Goal: Task Accomplishment & Management: Use online tool/utility

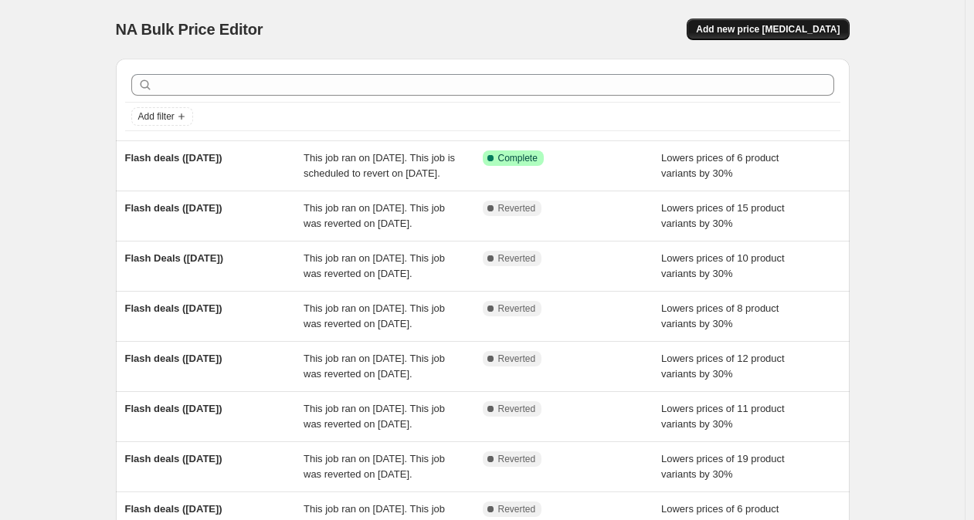
click at [771, 29] on span "Add new price [MEDICAL_DATA]" at bounding box center [768, 29] width 144 height 12
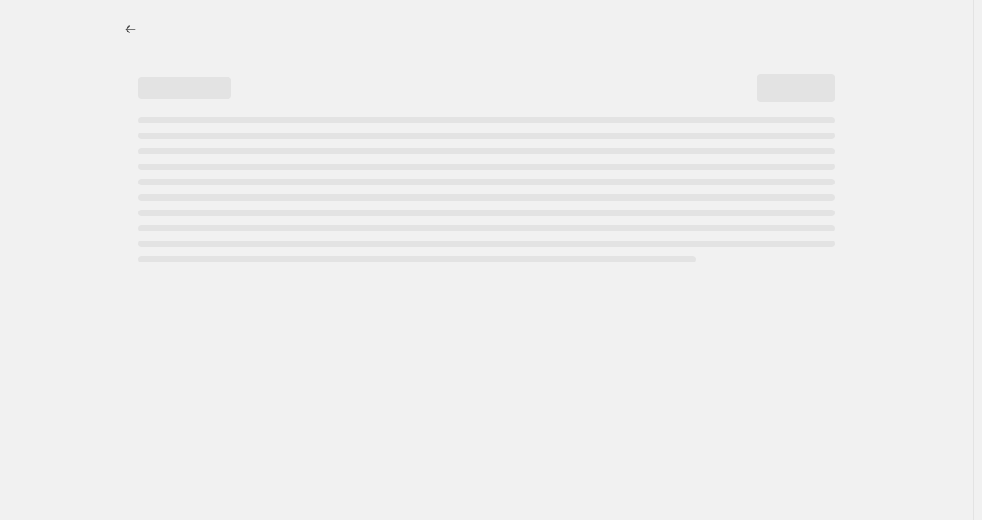
select select "percentage"
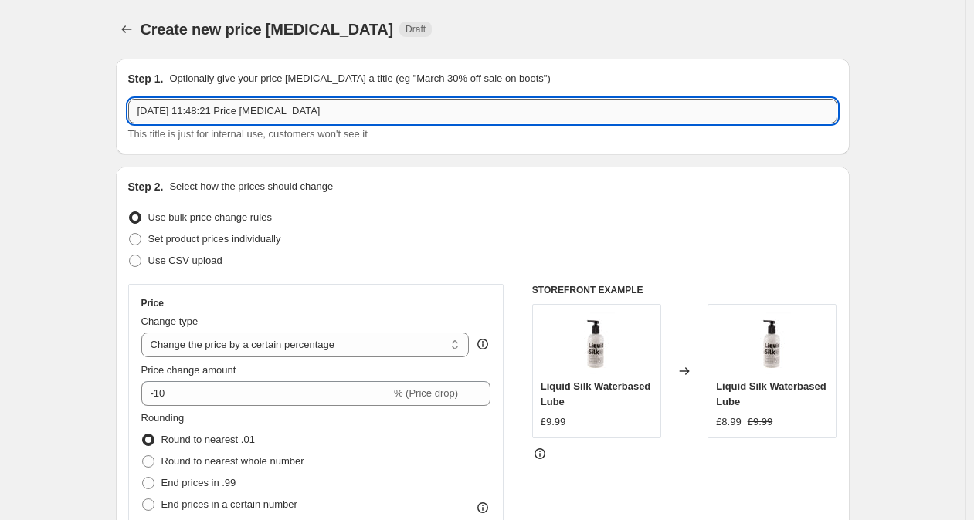
click at [354, 106] on input "[DATE] 11:48:21 Price [MEDICAL_DATA]" at bounding box center [482, 111] width 709 height 25
drag, startPoint x: 353, startPoint y: 115, endPoint x: 115, endPoint y: 108, distance: 237.9
type input "f"
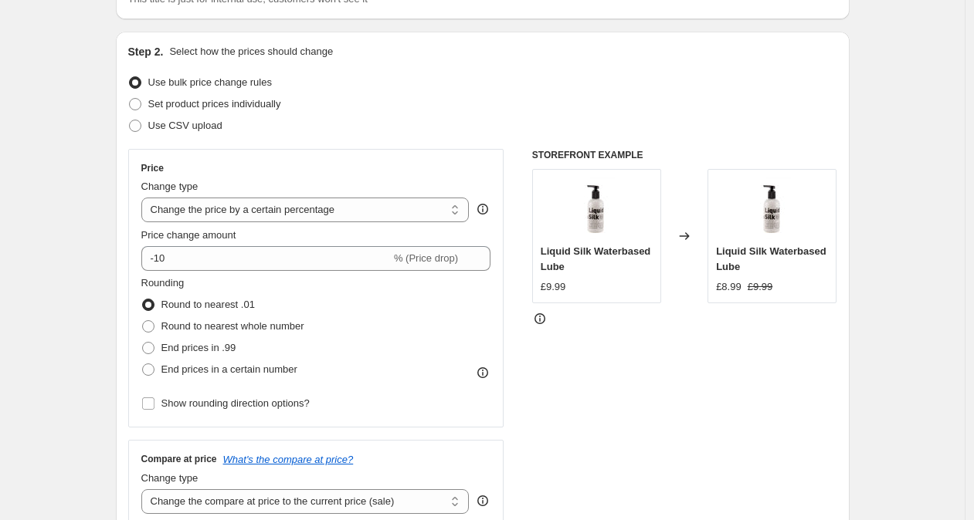
scroll to position [136, 0]
type input "Flash deals ([DATE])"
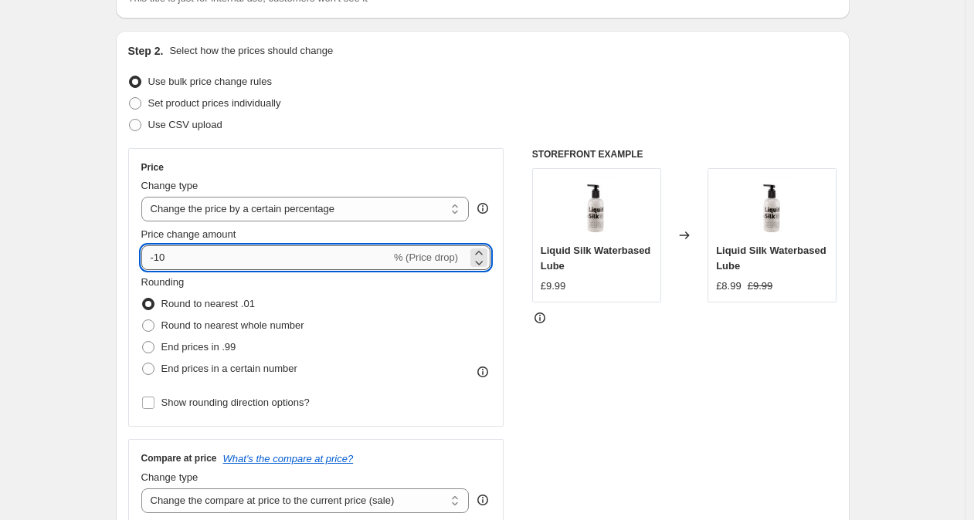
click at [165, 256] on input "-10" at bounding box center [265, 258] width 249 height 25
type input "-30"
click at [502, 87] on div "Use bulk price change rules" at bounding box center [482, 82] width 709 height 22
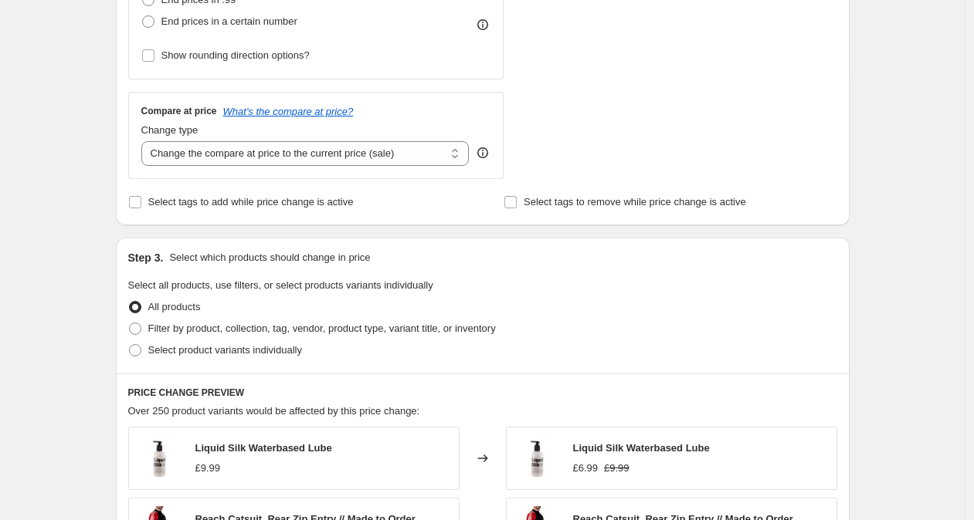
scroll to position [499, 0]
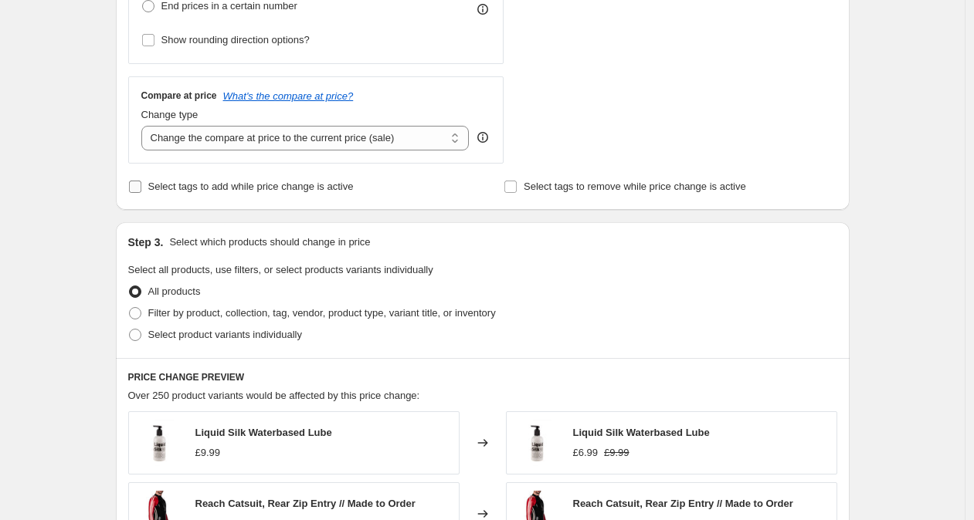
click at [339, 185] on span "Select tags to add while price change is active" at bounding box center [250, 187] width 205 height 12
click at [141, 185] on input "Select tags to add while price change is active" at bounding box center [135, 187] width 12 height 12
checkbox input "true"
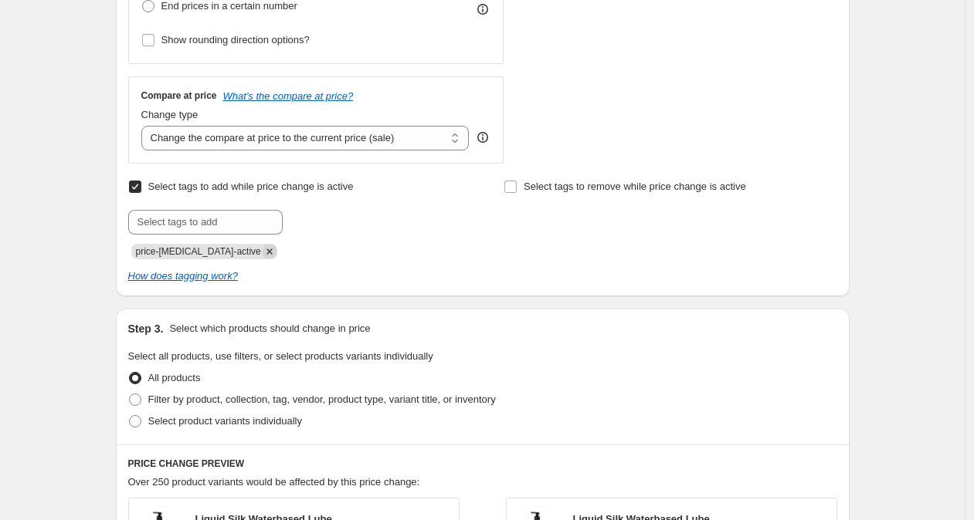
click at [266, 249] on icon "Remove price-change-job-active" at bounding box center [268, 251] width 5 height 5
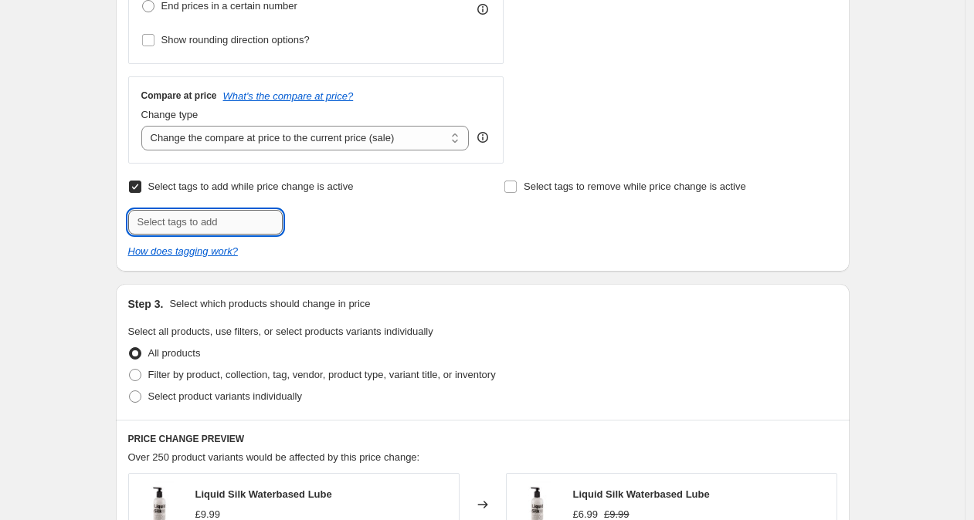
click at [247, 219] on input "text" at bounding box center [205, 222] width 154 height 25
type input "flash-deals"
click at [351, 223] on span "flash-deals" at bounding box center [340, 220] width 49 height 11
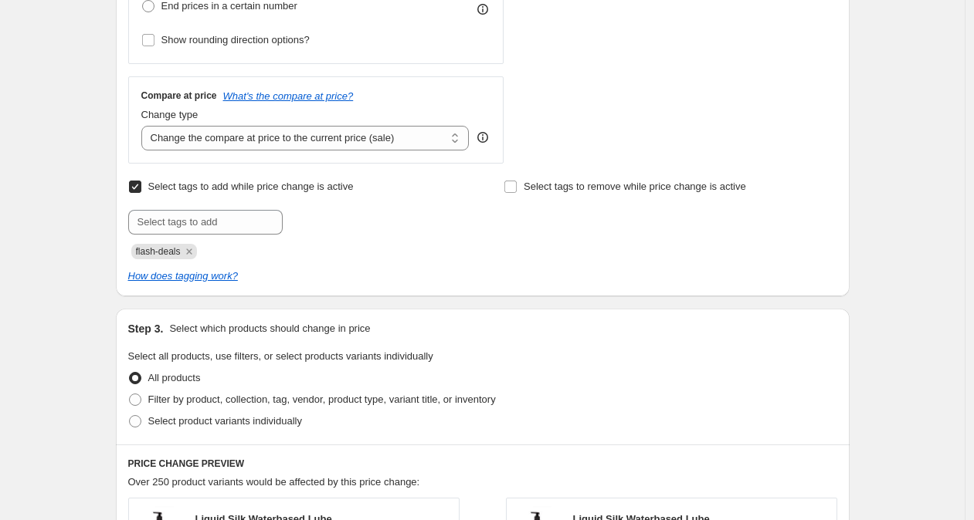
click at [716, 255] on div "Select tags to remove while price change is active" at bounding box center [669, 217] width 333 height 83
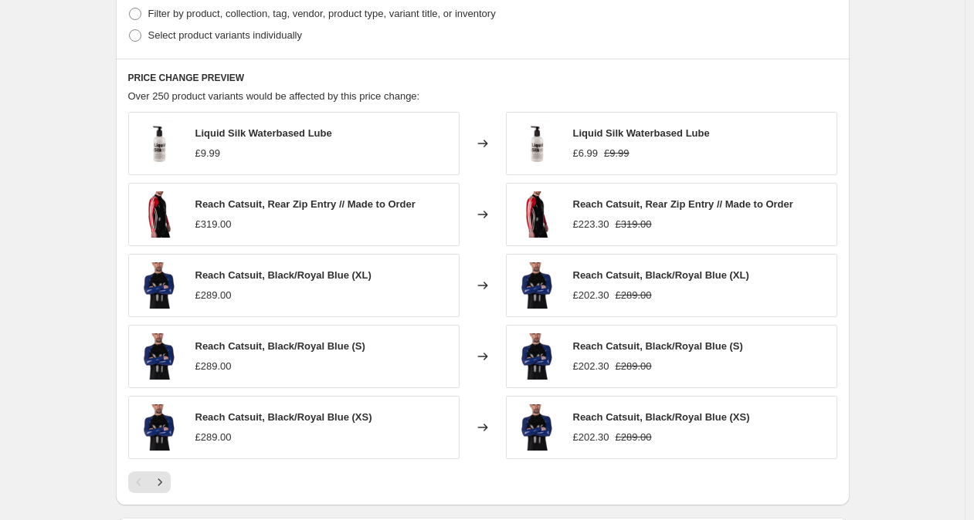
scroll to position [907, 0]
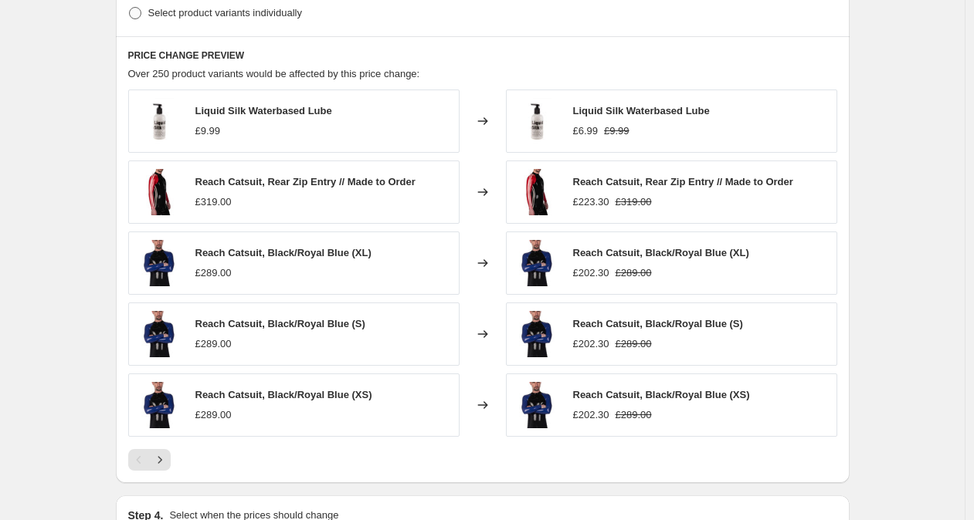
click at [293, 19] on span "Select product variants individually" at bounding box center [225, 12] width 154 height 15
click at [130, 8] on input "Select product variants individually" at bounding box center [129, 7] width 1 height 1
radio input "true"
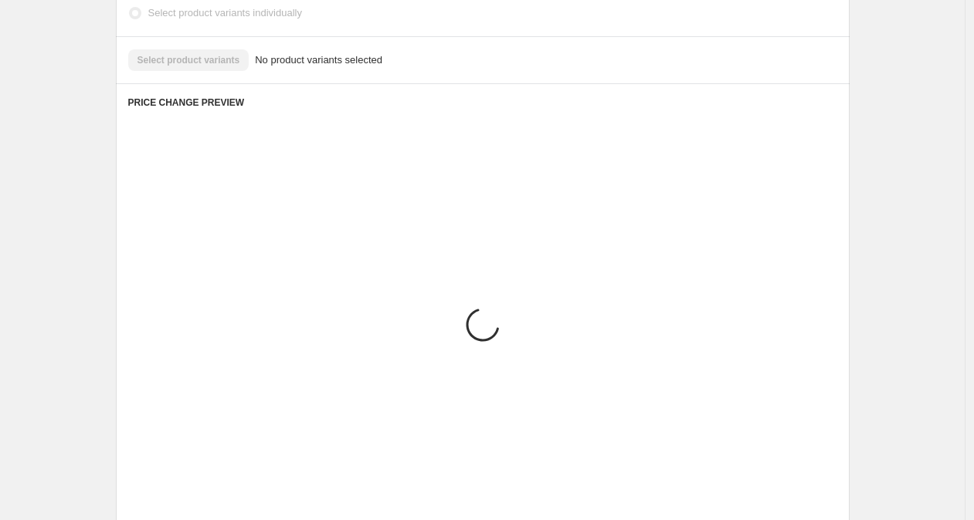
scroll to position [767, 0]
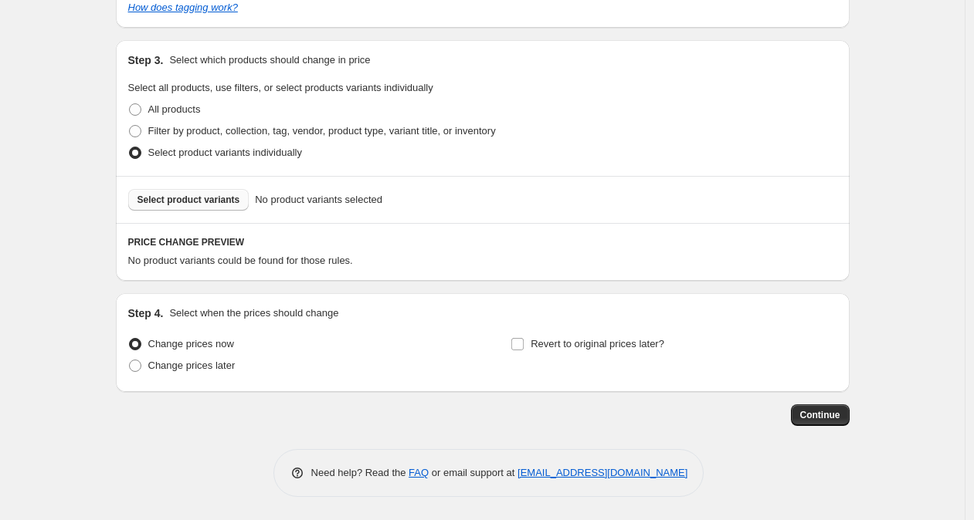
click at [230, 203] on span "Select product variants" at bounding box center [188, 200] width 103 height 12
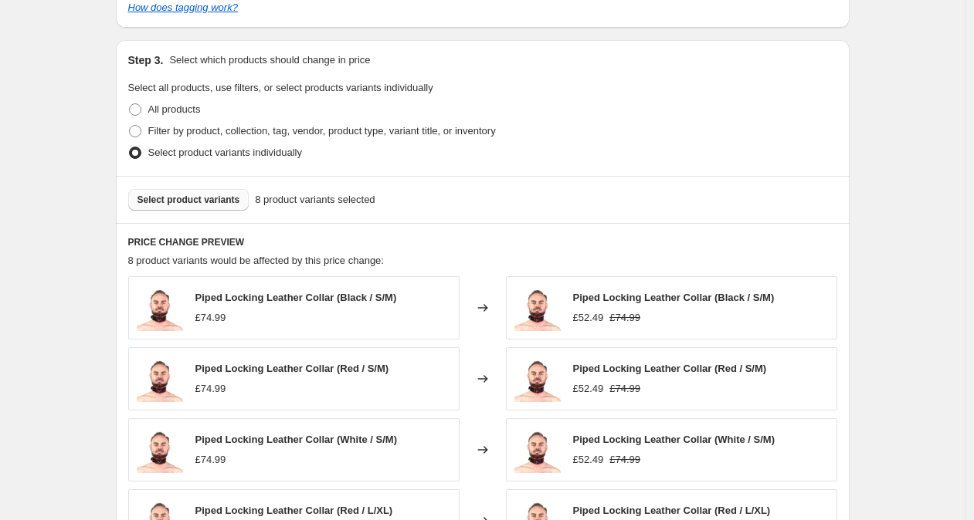
click at [231, 189] on button "Select product variants" at bounding box center [188, 200] width 121 height 22
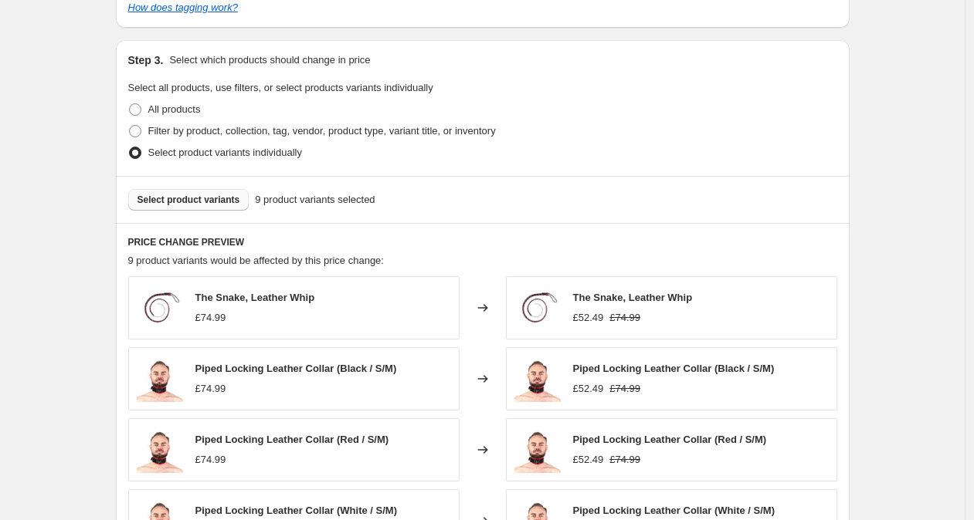
click at [200, 203] on span "Select product variants" at bounding box center [188, 200] width 103 height 12
click at [225, 207] on button "Select product variants" at bounding box center [188, 200] width 121 height 22
click at [222, 194] on span "Select product variants" at bounding box center [188, 200] width 103 height 12
click at [235, 200] on span "Select product variants" at bounding box center [188, 200] width 103 height 12
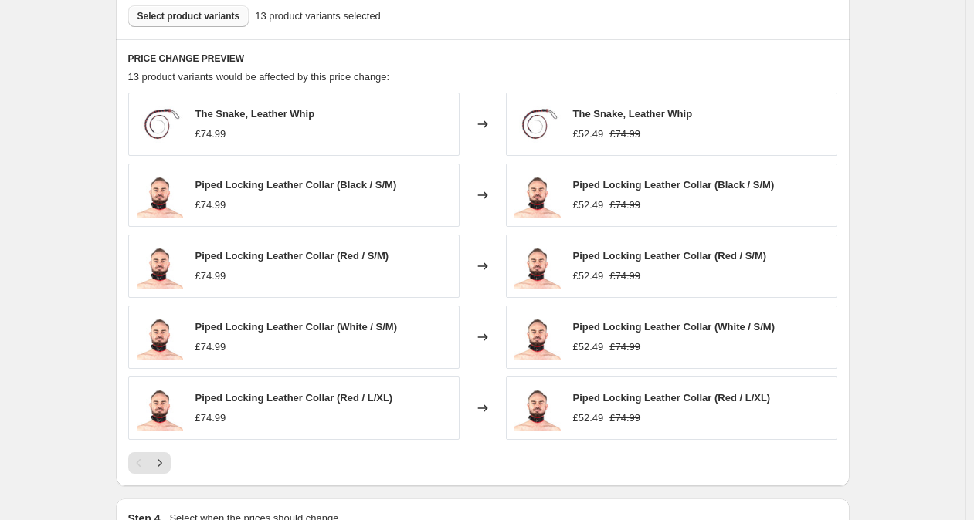
scroll to position [1024, 0]
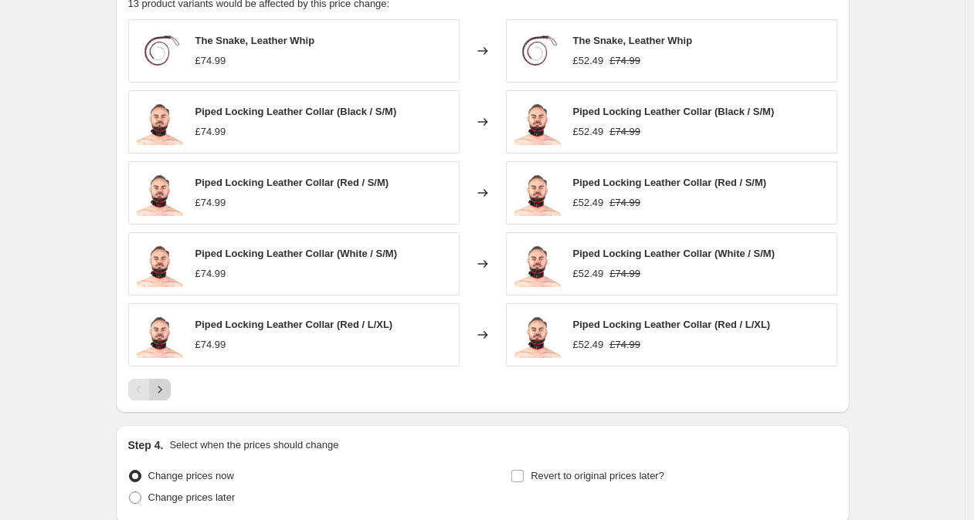
click at [157, 390] on icon "Next" at bounding box center [159, 389] width 15 height 15
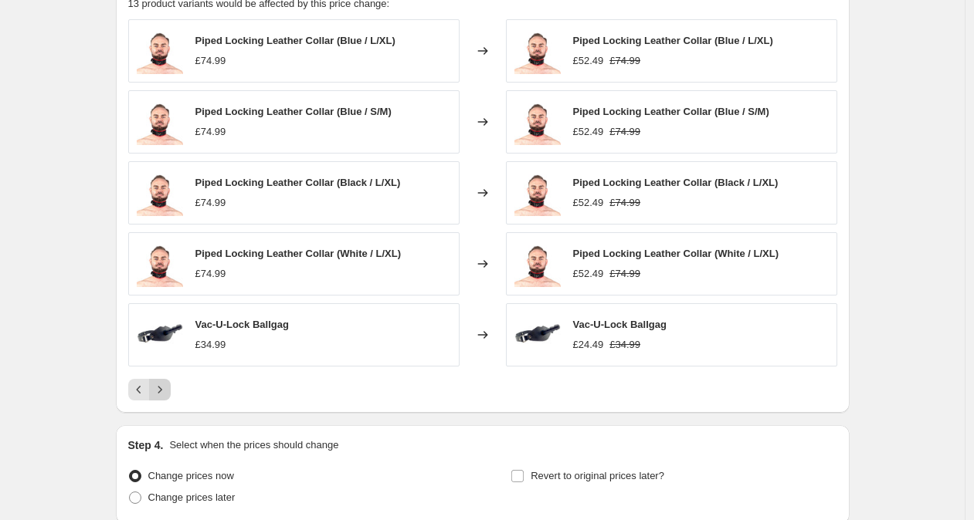
click at [171, 380] on button "Next" at bounding box center [160, 390] width 22 height 22
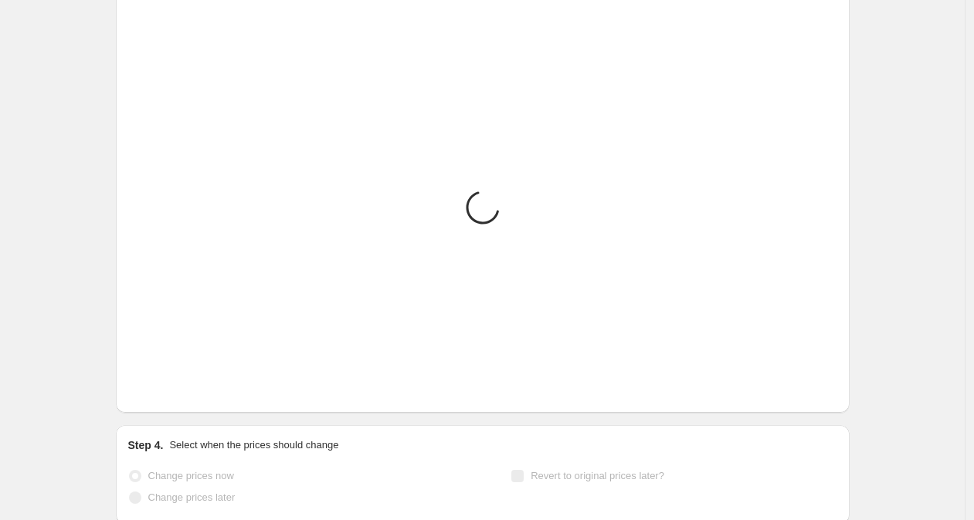
scroll to position [1014, 0]
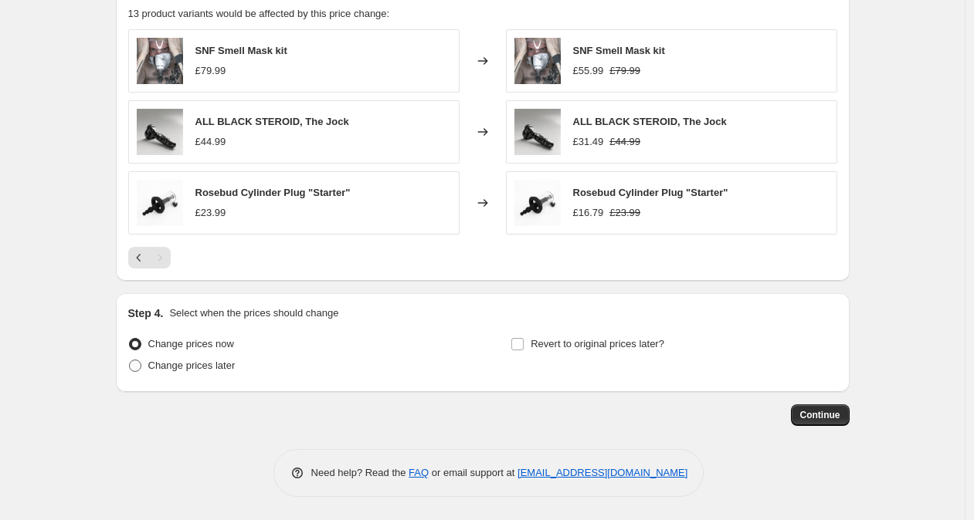
click at [232, 374] on label "Change prices later" at bounding box center [181, 366] width 107 height 22
click at [130, 361] on input "Change prices later" at bounding box center [129, 360] width 1 height 1
radio input "true"
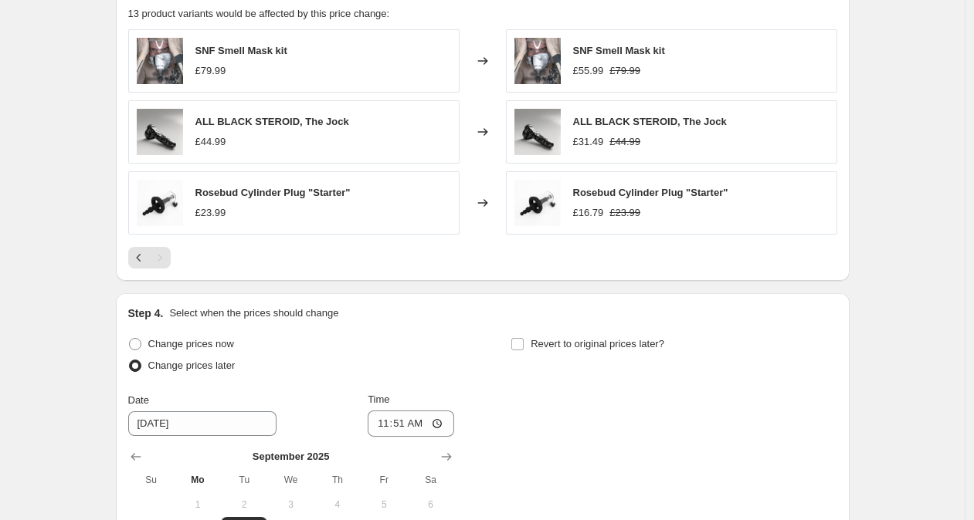
scroll to position [1278, 0]
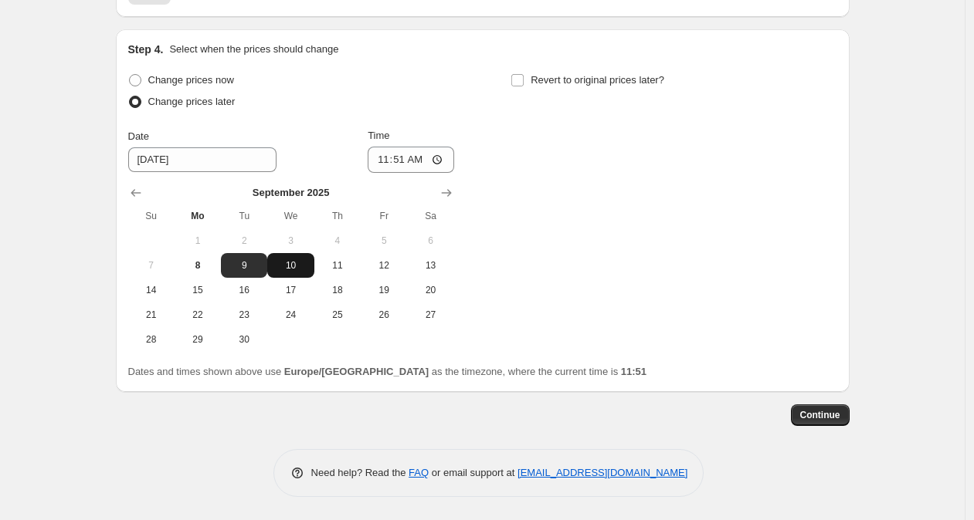
click at [295, 271] on span "10" at bounding box center [290, 265] width 34 height 12
type input "[DATE]"
click at [398, 159] on input "11:51" at bounding box center [410, 160] width 86 height 26
type input "10:00"
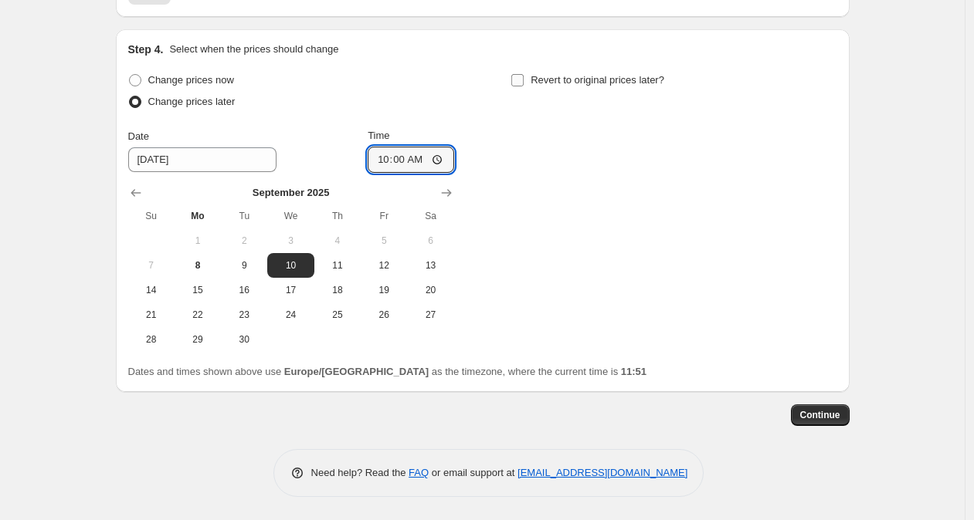
click at [523, 80] on input "Revert to original prices later?" at bounding box center [517, 80] width 12 height 12
checkbox input "true"
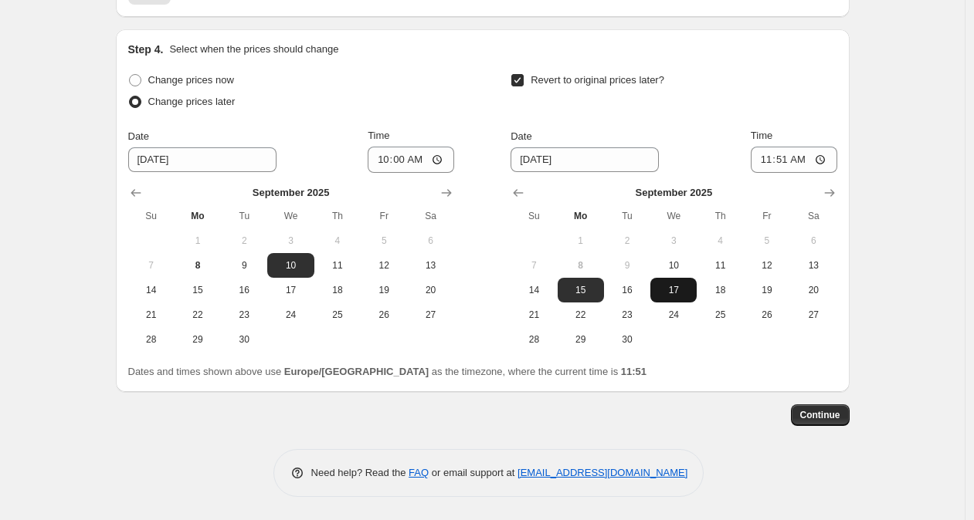
click at [675, 286] on span "17" at bounding box center [673, 290] width 34 height 12
type input "[DATE]"
click at [788, 160] on input "11:51" at bounding box center [793, 160] width 86 height 26
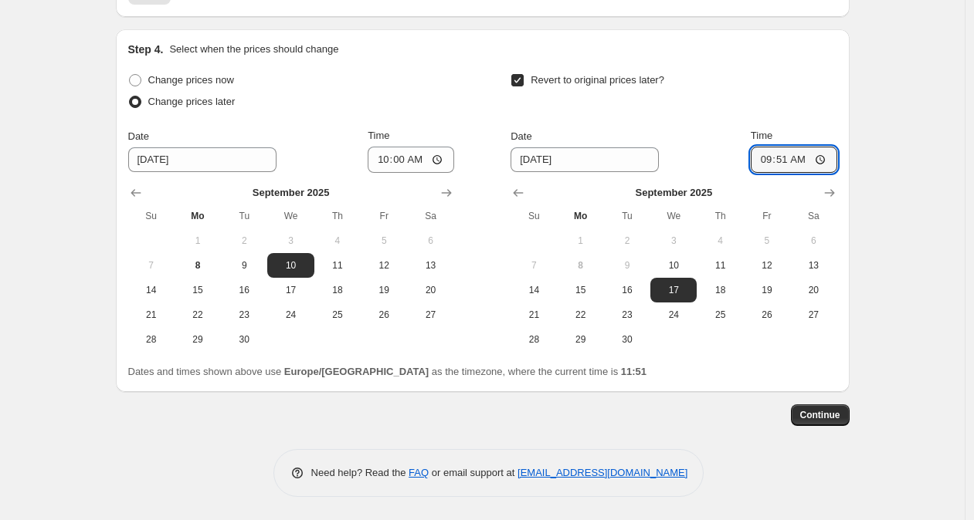
type input "09:00"
click at [840, 419] on span "Continue" at bounding box center [820, 415] width 40 height 12
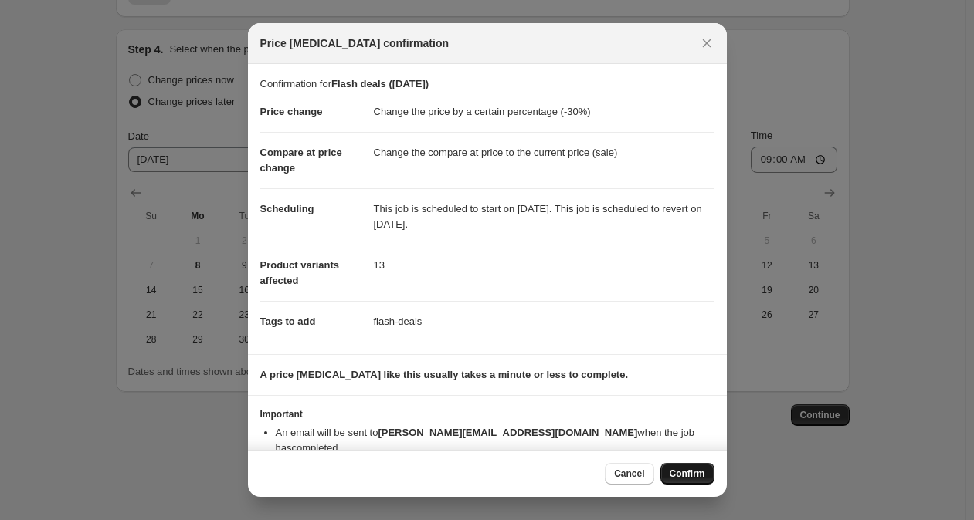
click at [685, 469] on span "Confirm" at bounding box center [687, 474] width 36 height 12
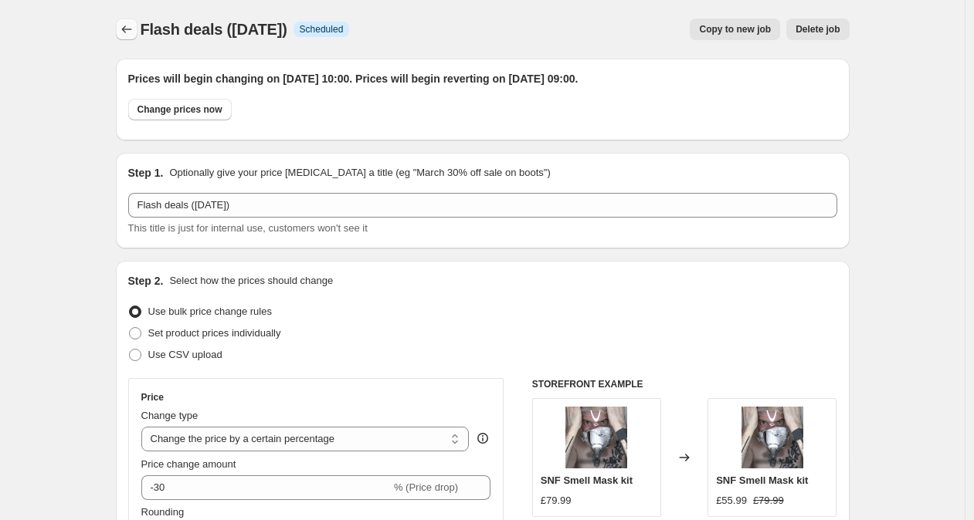
click at [130, 26] on icon "Price change jobs" at bounding box center [126, 29] width 15 height 15
